Goal: Task Accomplishment & Management: Manage account settings

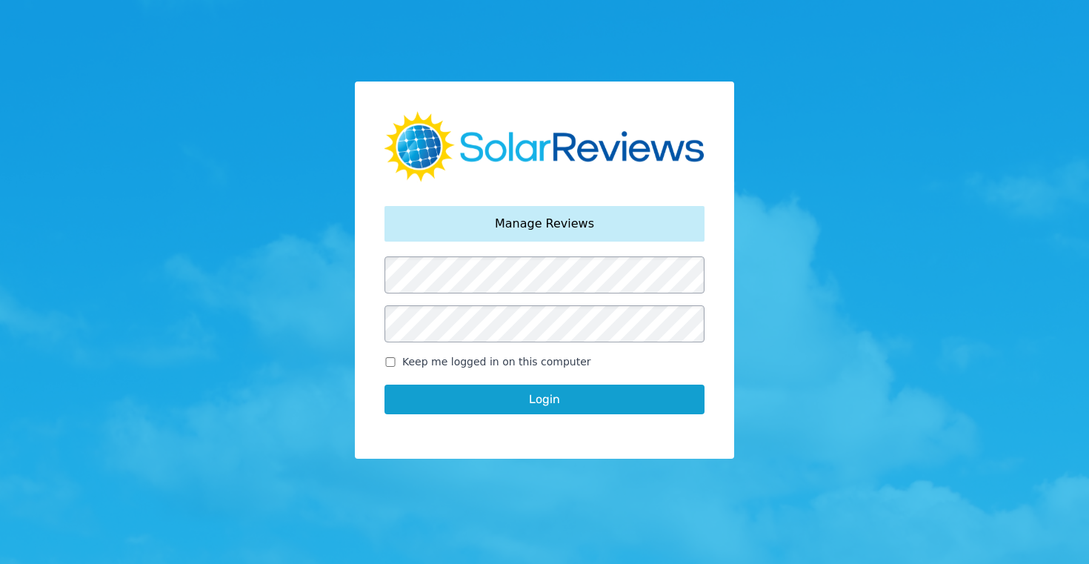
click at [391, 359] on input "Keep me logged in on this computer" at bounding box center [390, 362] width 12 height 10
checkbox input "true"
click at [544, 400] on button "Login" at bounding box center [544, 399] width 320 height 30
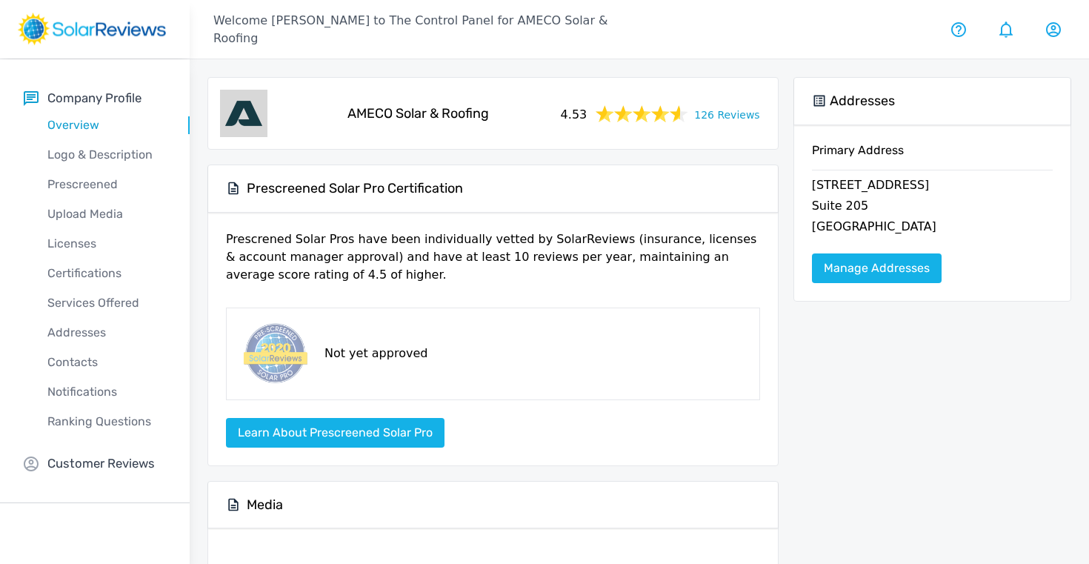
click at [94, 451] on div "Company Profile Overview Logo & Description Prescreened Upload Media Licenses C…" at bounding box center [95, 281] width 190 height 444
click at [89, 462] on p "Customer Reviews" at bounding box center [100, 463] width 107 height 19
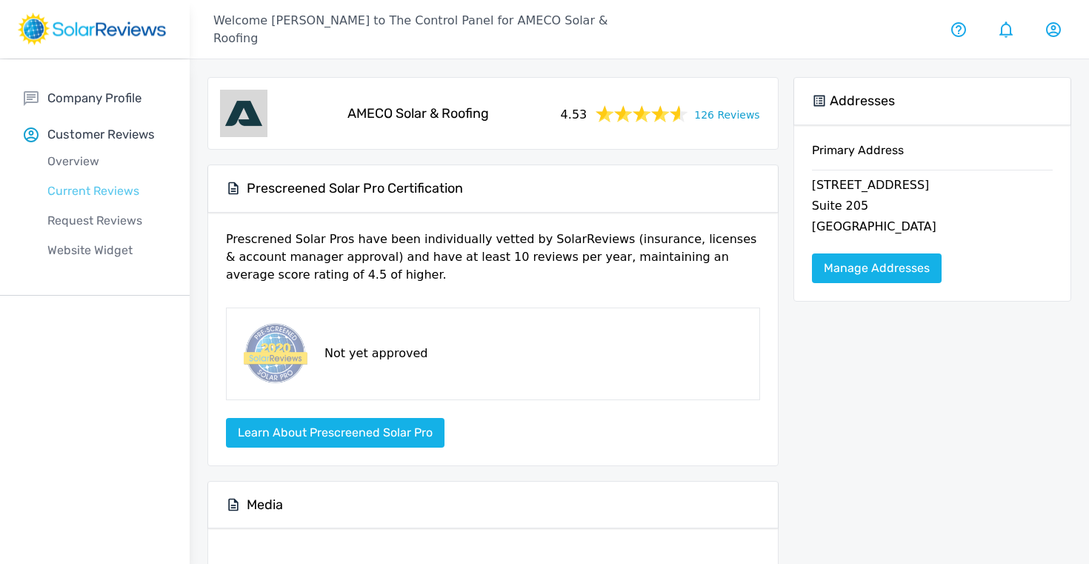
click at [87, 189] on p "Current Reviews" at bounding box center [107, 191] width 166 height 18
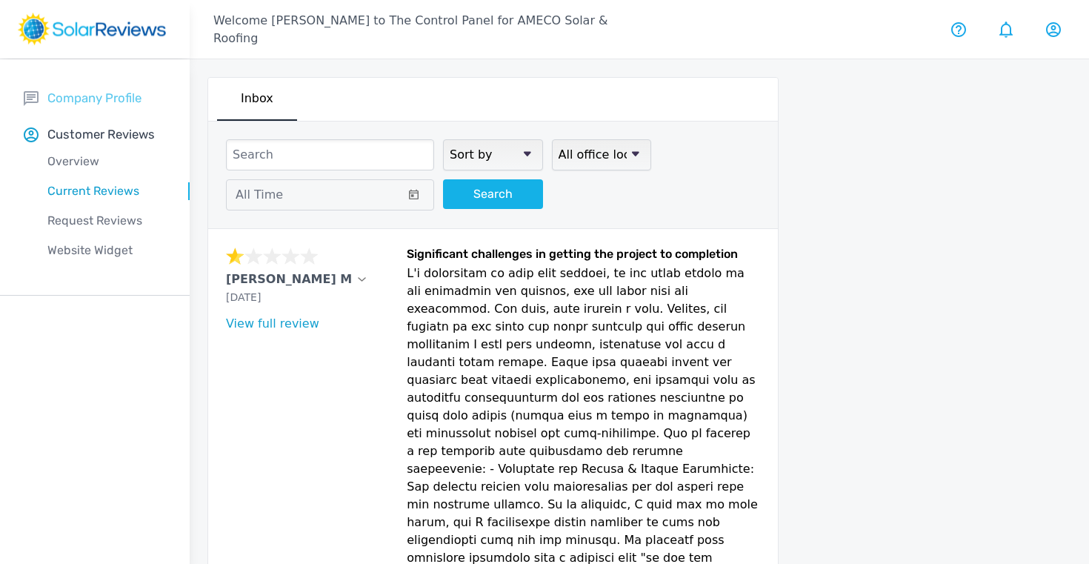
click at [129, 94] on p "Company Profile" at bounding box center [94, 98] width 94 height 19
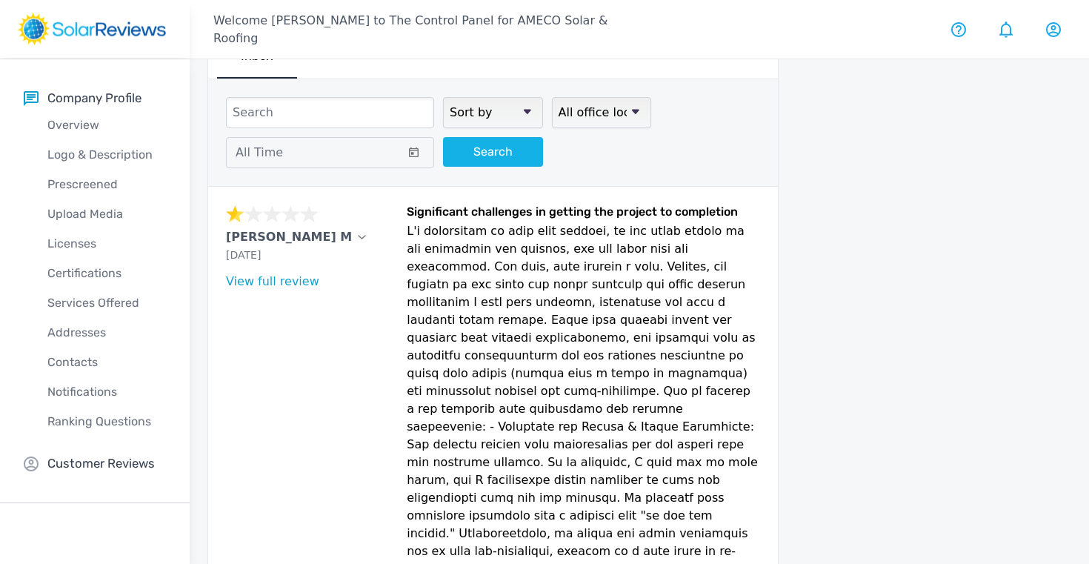
scroll to position [55, 0]
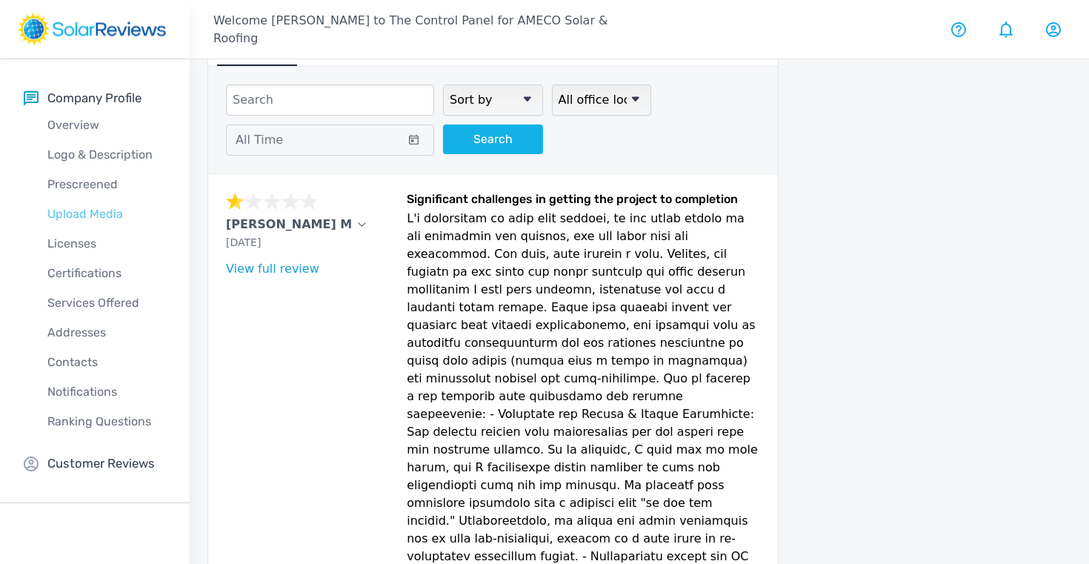
click at [79, 219] on p "Upload Media" at bounding box center [107, 214] width 166 height 18
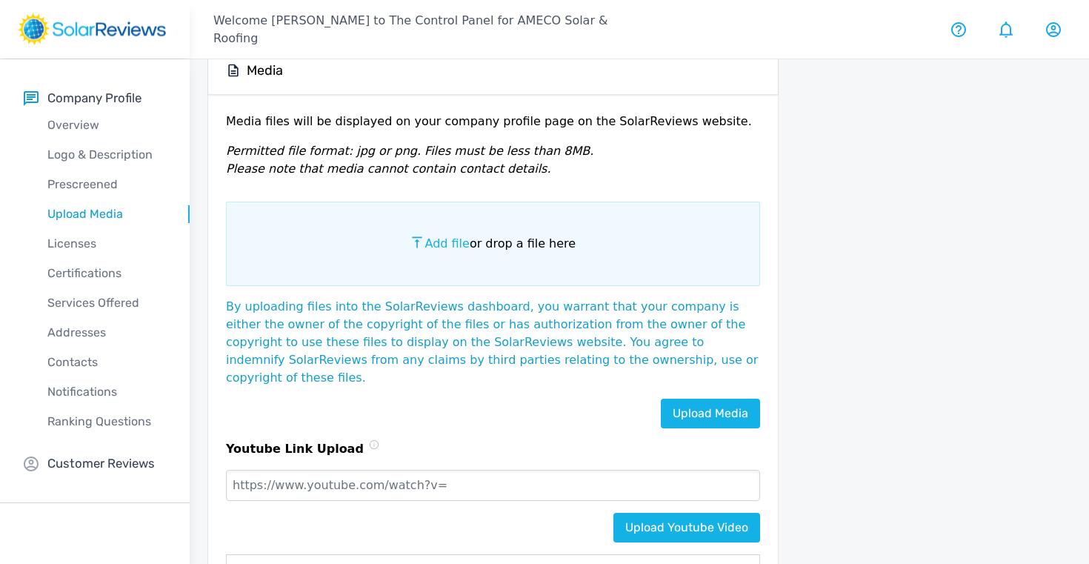
scroll to position [33, 0]
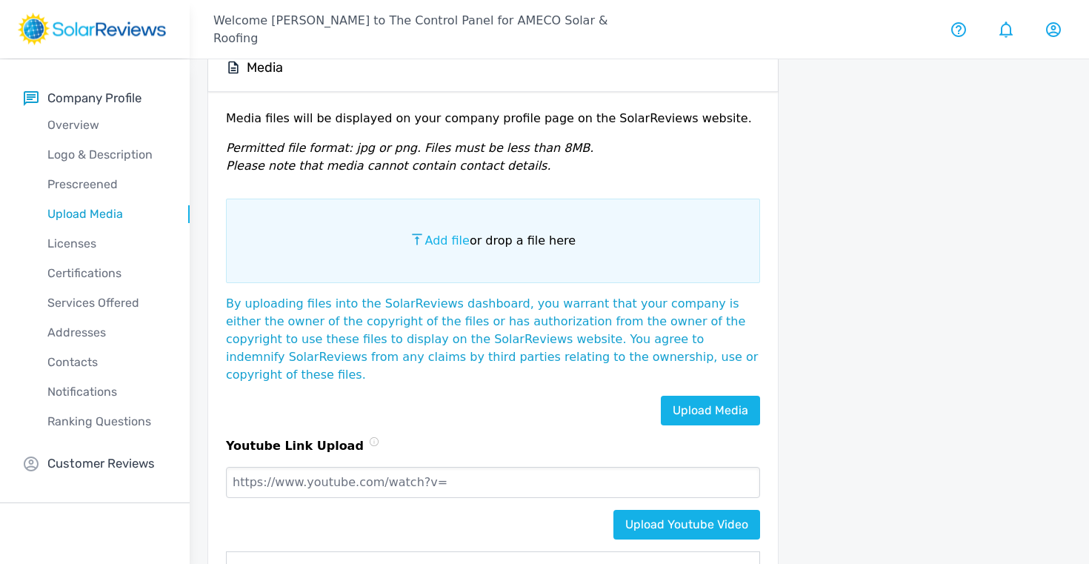
click at [454, 238] on span "Add file" at bounding box center [446, 240] width 44 height 14
click at [0, 0] on input "Add file or drop a file here" at bounding box center [0, 0] width 0 height 0
click at [706, 396] on link "Upload Media" at bounding box center [710, 411] width 99 height 30
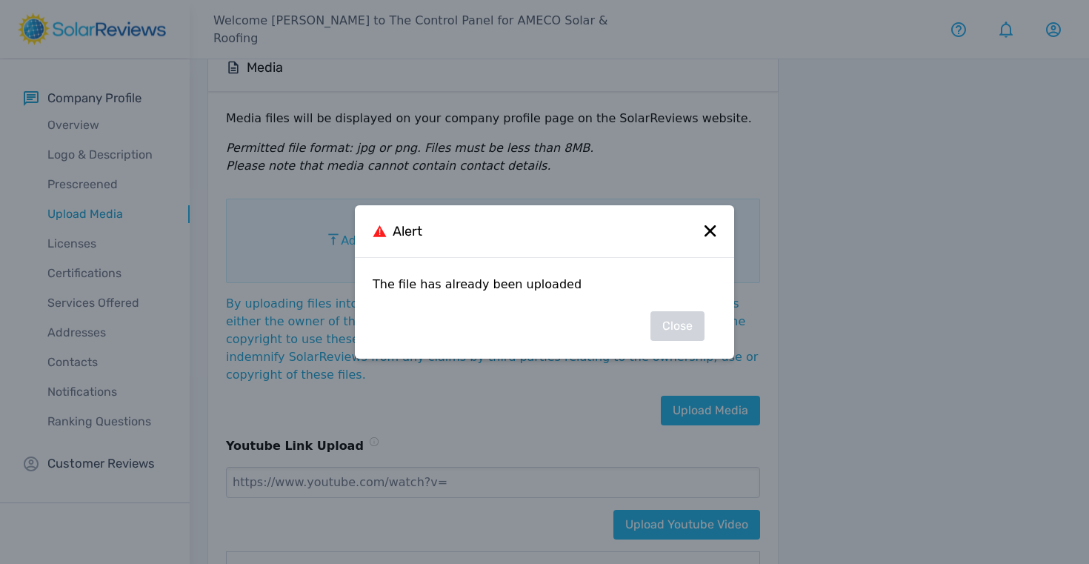
click at [710, 228] on icon at bounding box center [710, 231] width 12 height 12
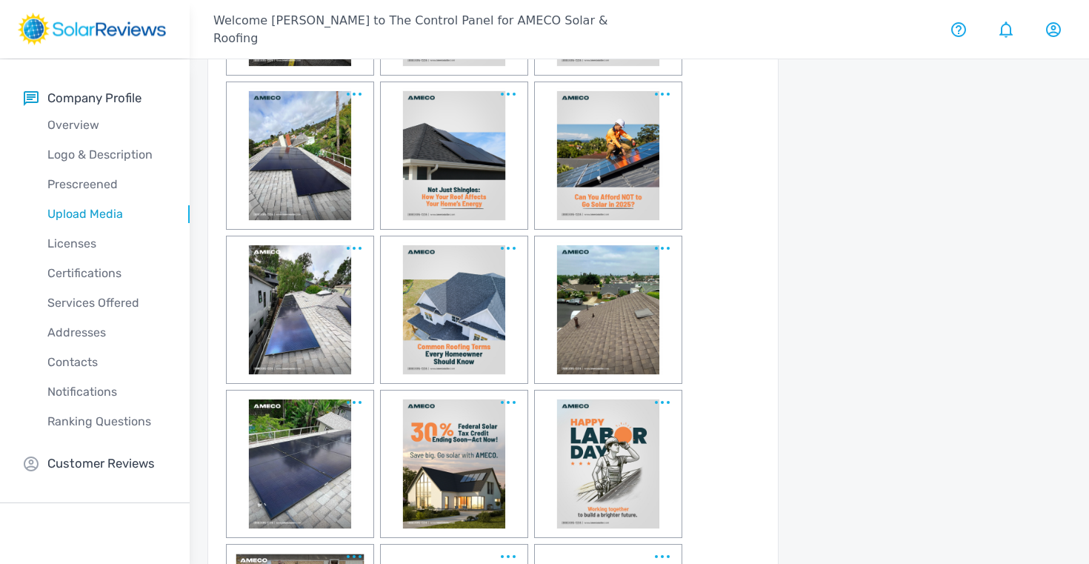
scroll to position [5351, 0]
